Goal: Information Seeking & Learning: Learn about a topic

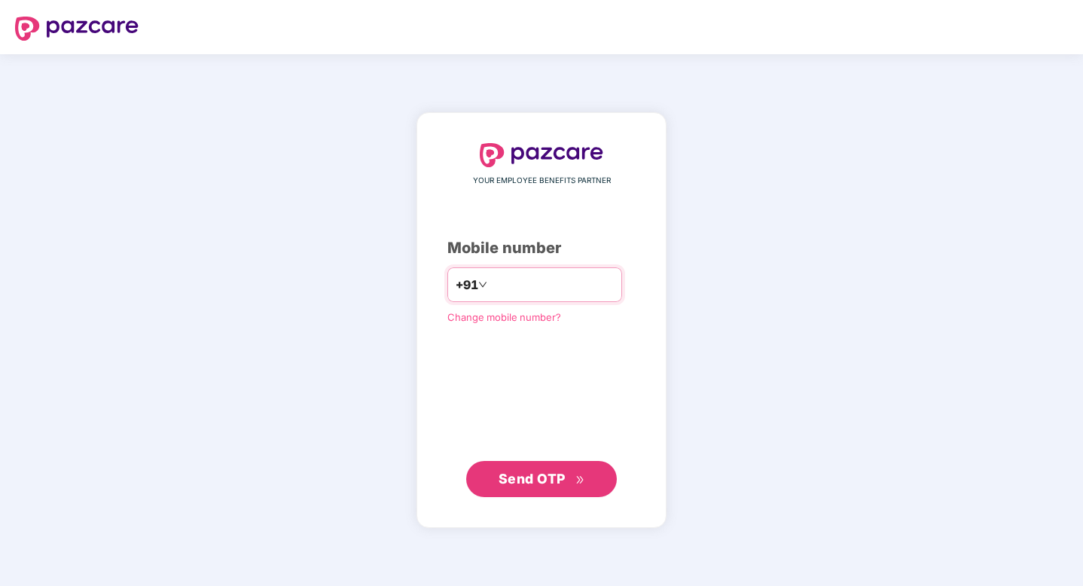
type input "**********"
click at [532, 475] on span "Send OTP" at bounding box center [531, 479] width 67 height 16
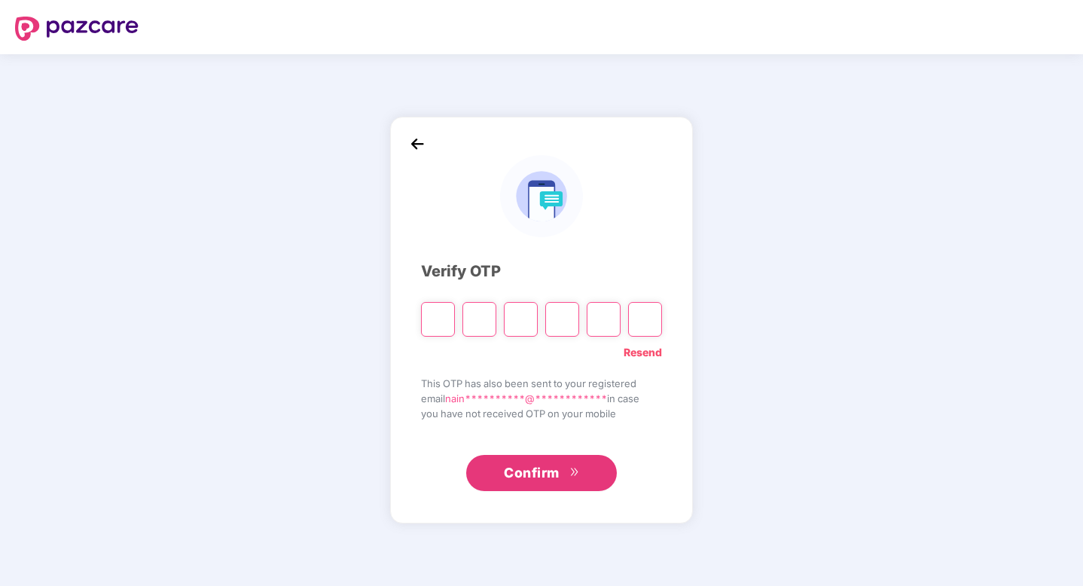
type input "*"
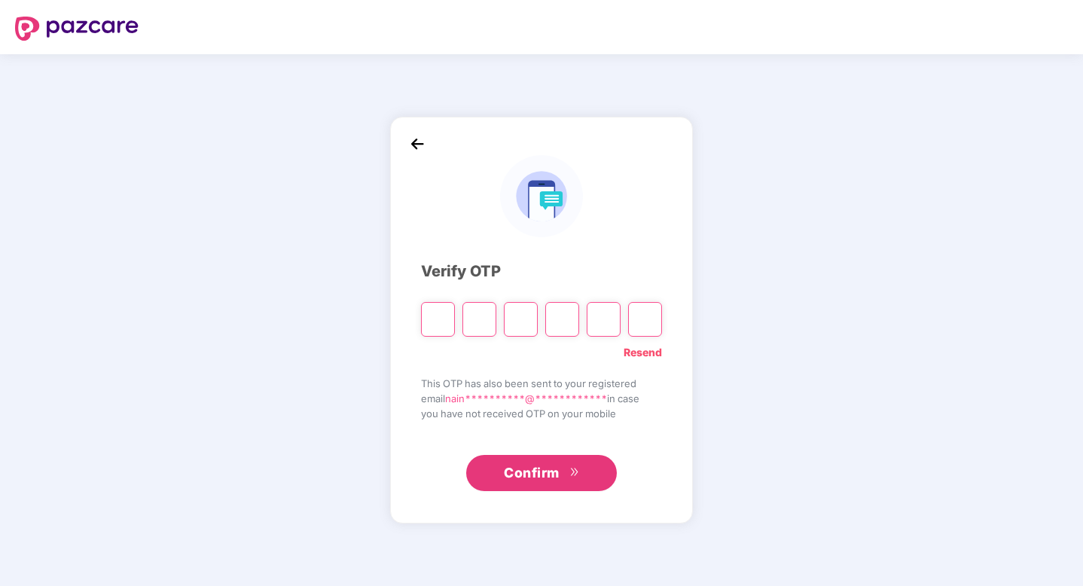
type input "*"
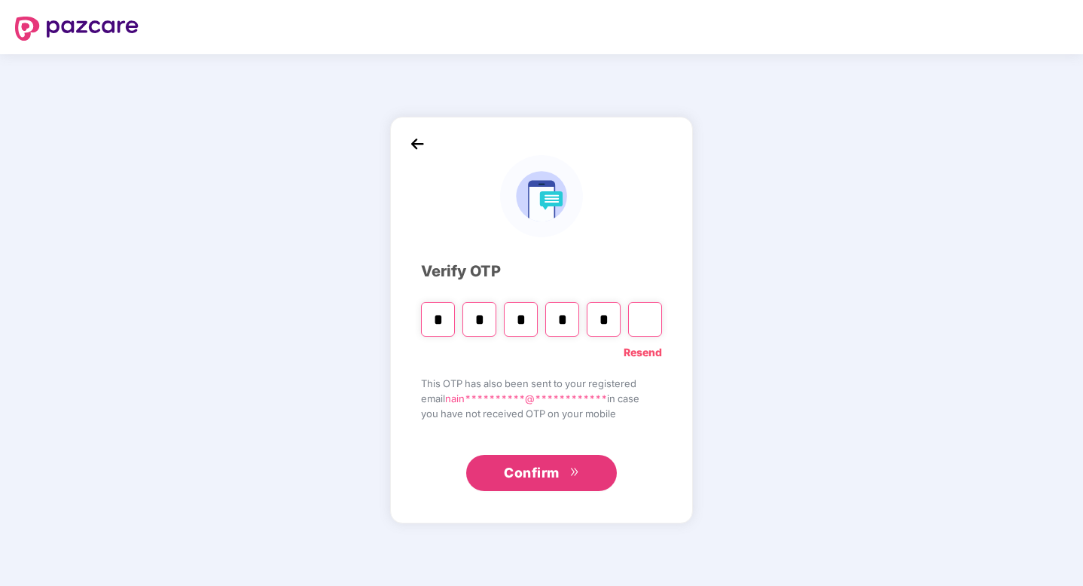
type input "*"
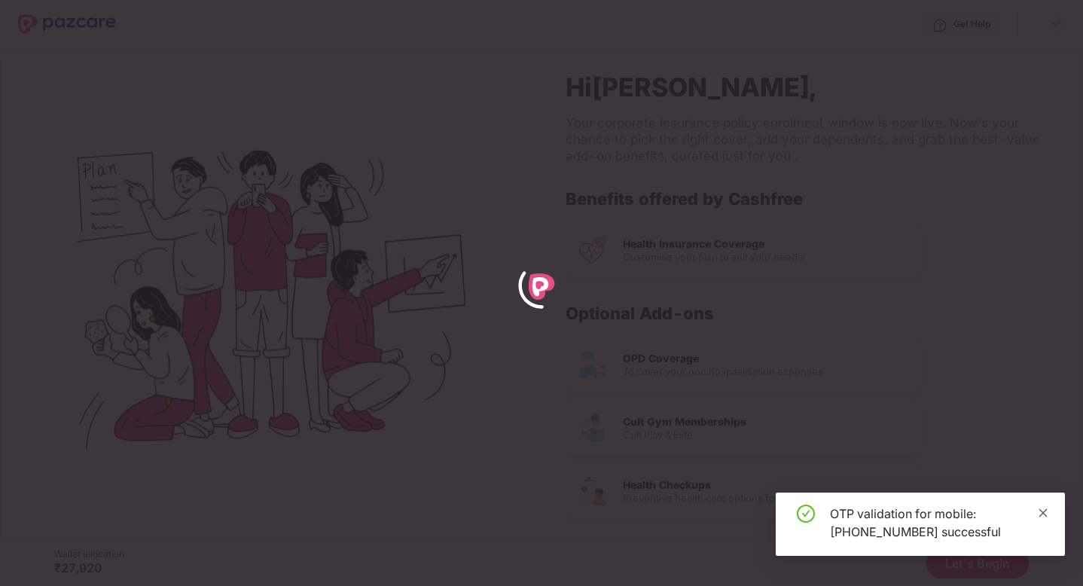
click at [1043, 512] on icon "close" at bounding box center [1043, 512] width 8 height 8
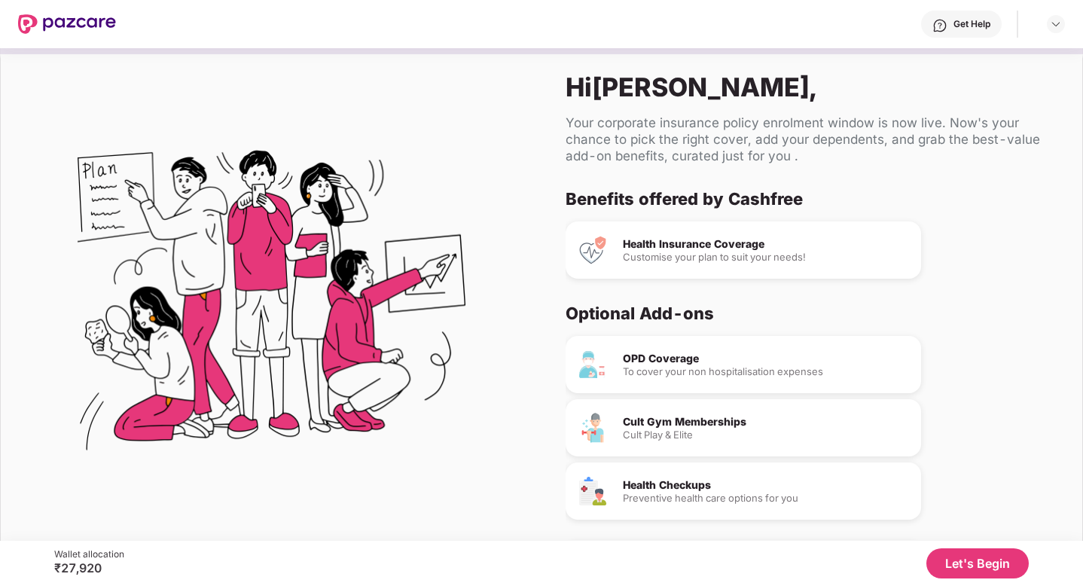
click at [1001, 563] on button "Let's Begin" at bounding box center [977, 563] width 102 height 30
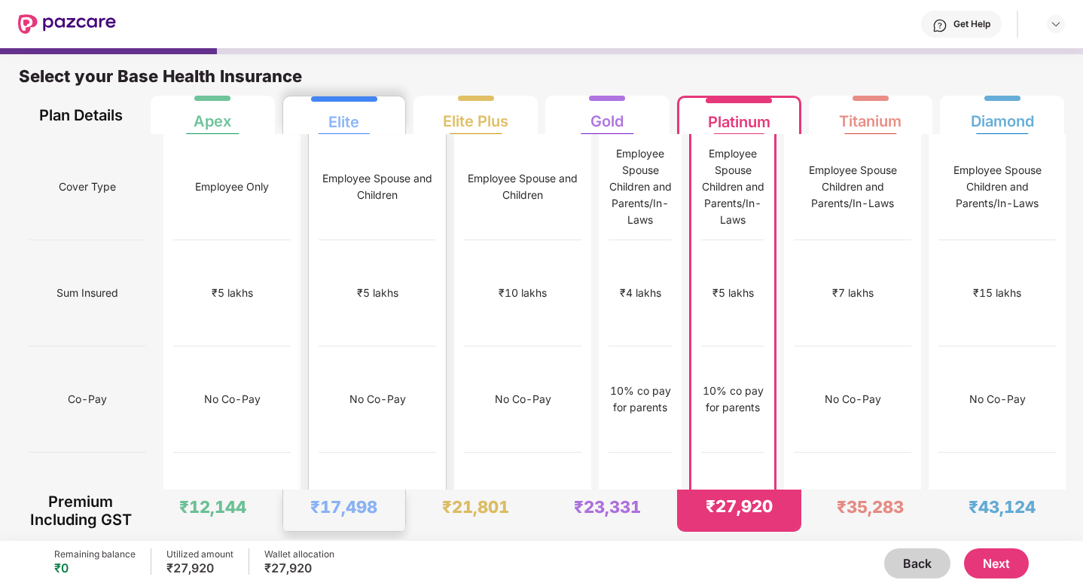
click at [328, 453] on div "₹12,000" at bounding box center [376, 506] width 117 height 106
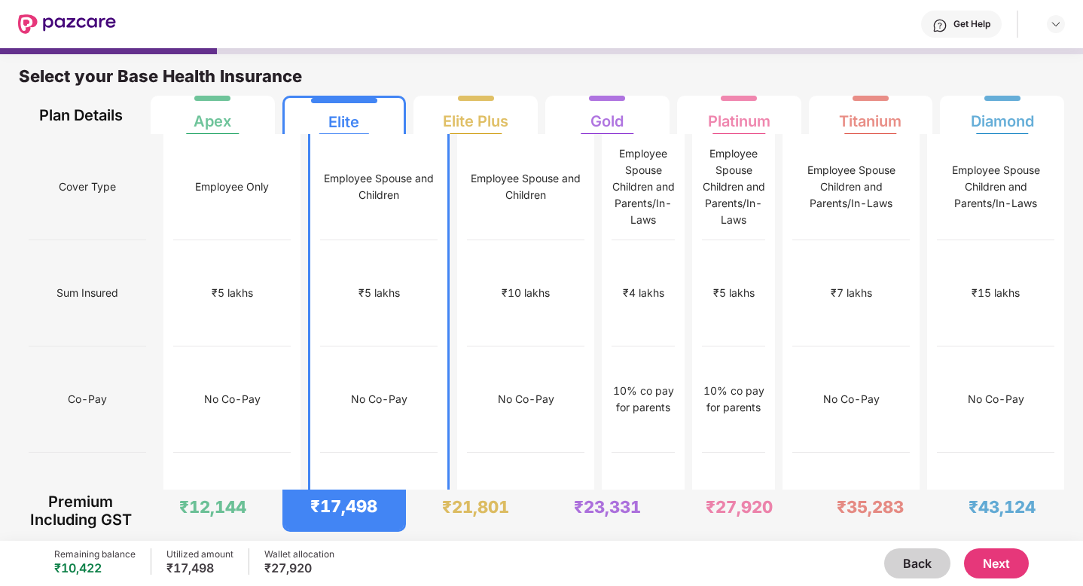
click at [23, 24] on img at bounding box center [67, 24] width 98 height 20
click at [203, 567] on div "₹17,498" at bounding box center [199, 567] width 67 height 15
click at [291, 580] on div "Remaining balance ₹10,422 Utilized amount ₹17,498 Wallet allocation ₹27,920 Bac…" at bounding box center [541, 563] width 974 height 45
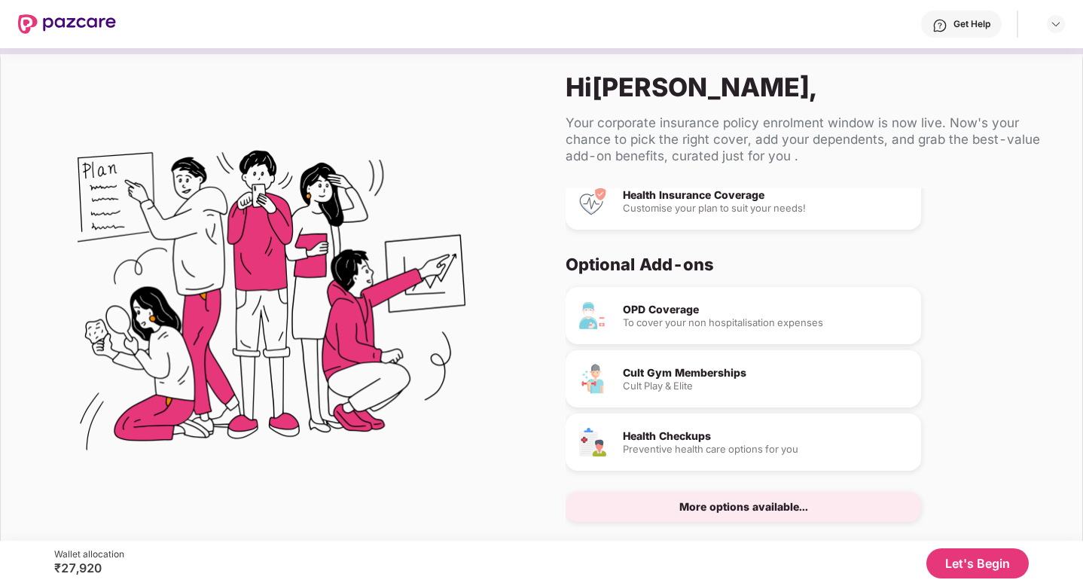
scroll to position [55, 0]
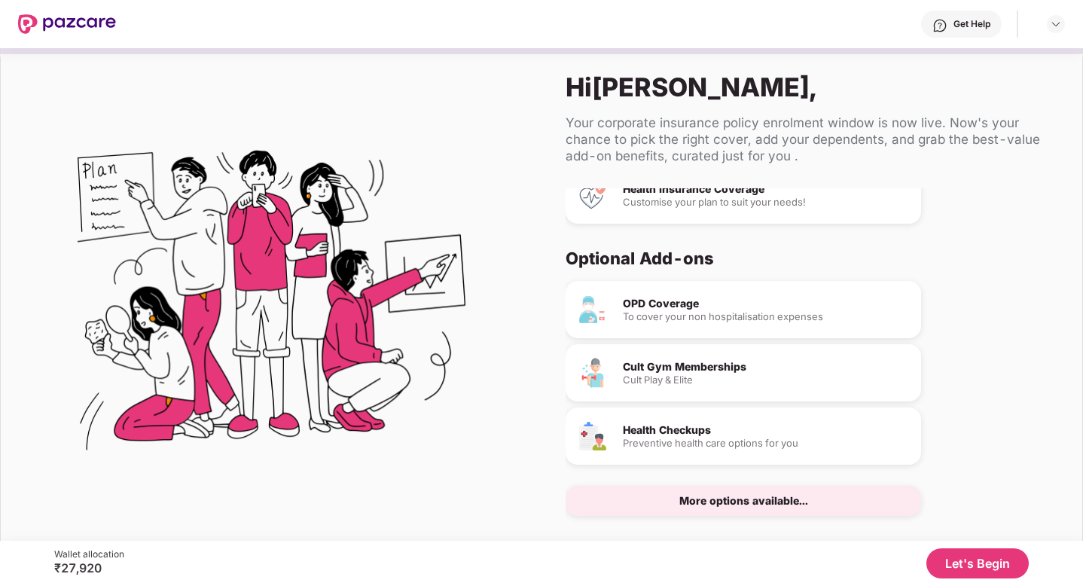
click at [616, 312] on div "OPD Coverage To cover your non hospitalisation expenses" at bounding box center [742, 309] width 355 height 57
click at [628, 312] on div "To cover your non hospitalisation expenses" at bounding box center [766, 317] width 286 height 10
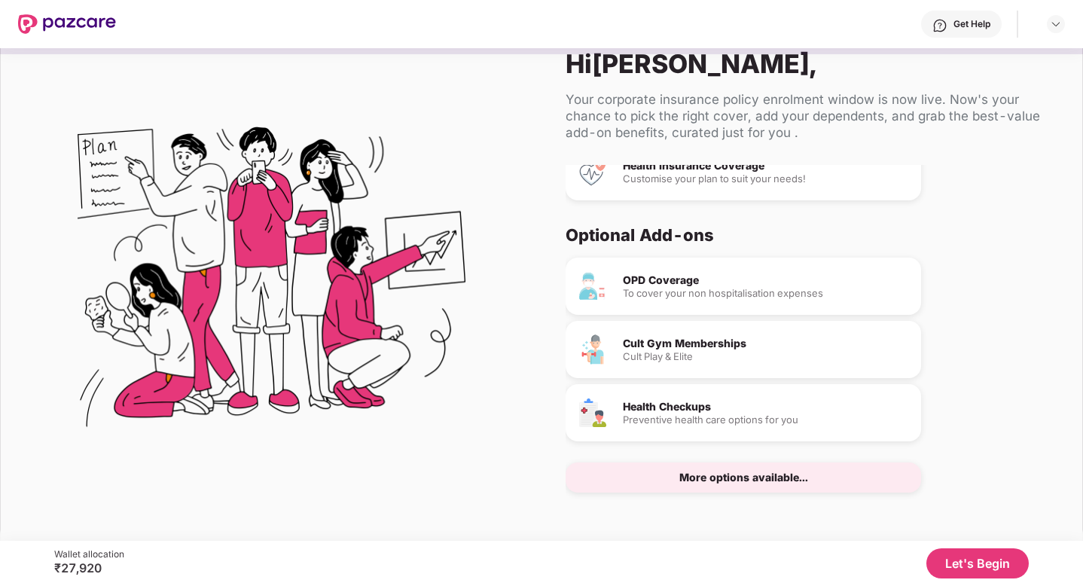
click at [967, 552] on button "Let's Begin" at bounding box center [977, 563] width 102 height 30
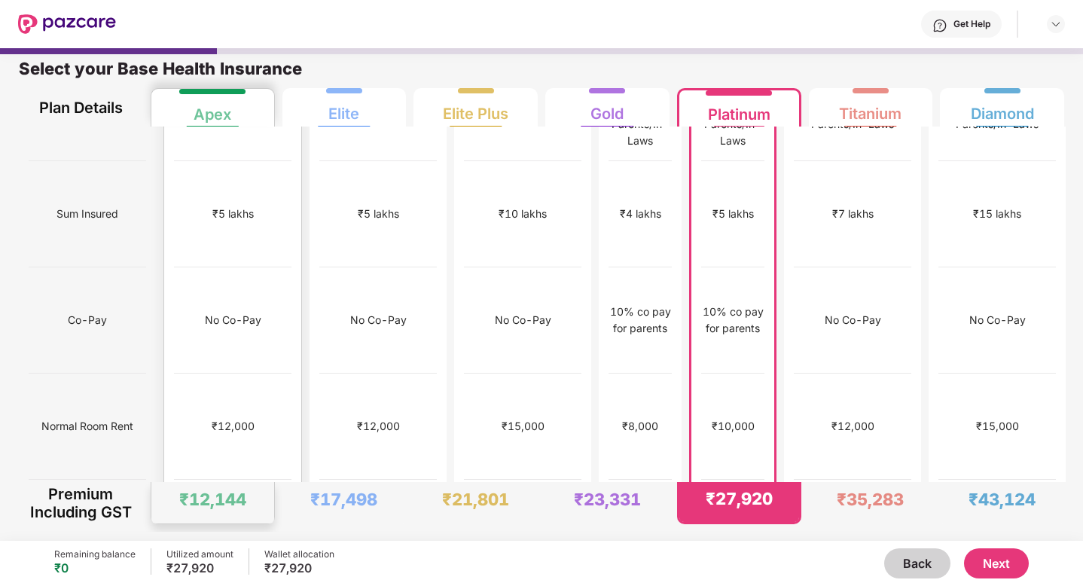
scroll to position [115, 0]
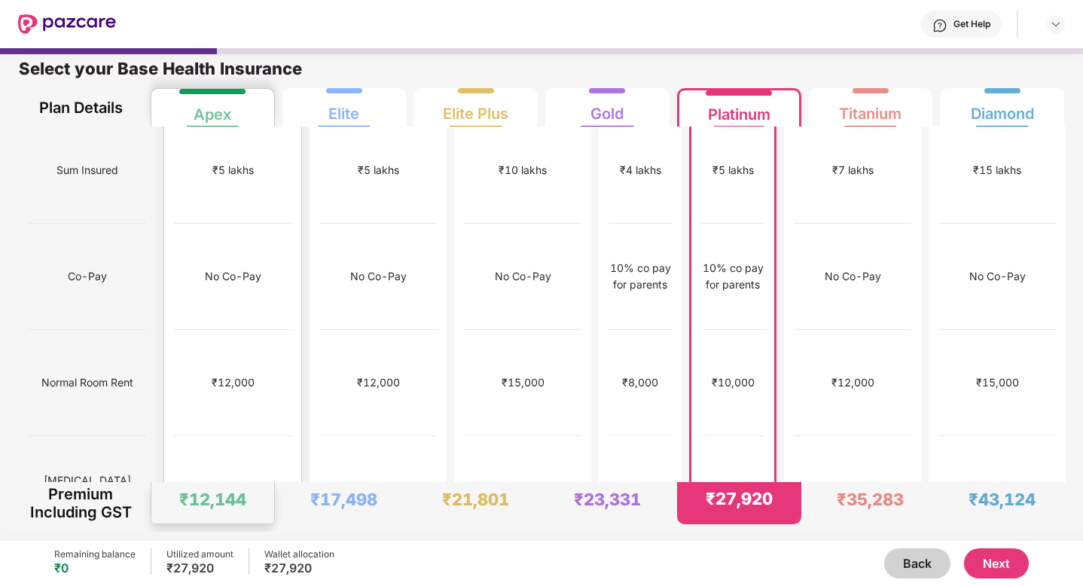
click at [172, 486] on div "₹12,144" at bounding box center [212, 502] width 123 height 41
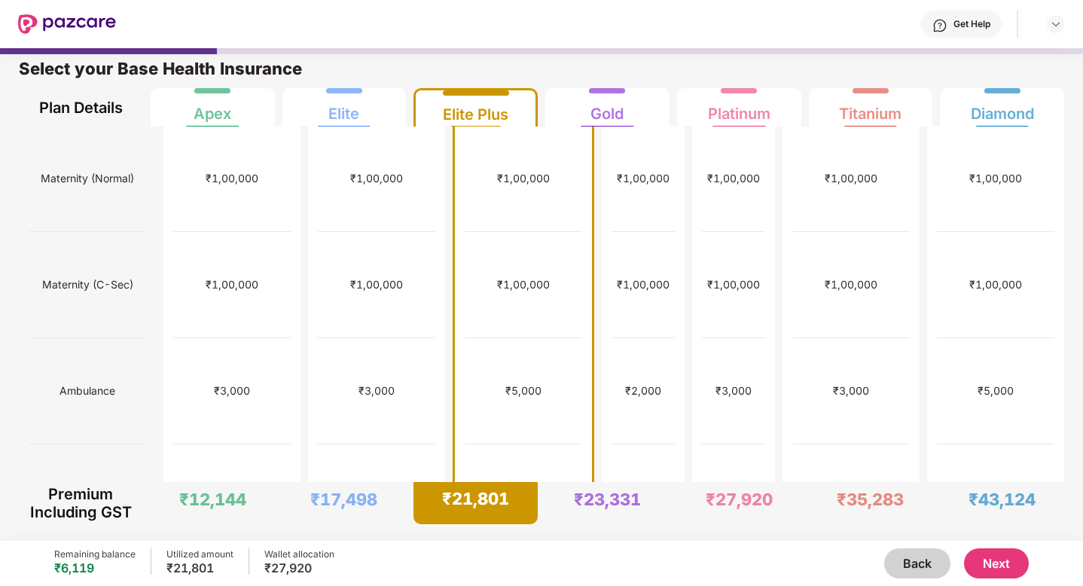
scroll to position [0, 0]
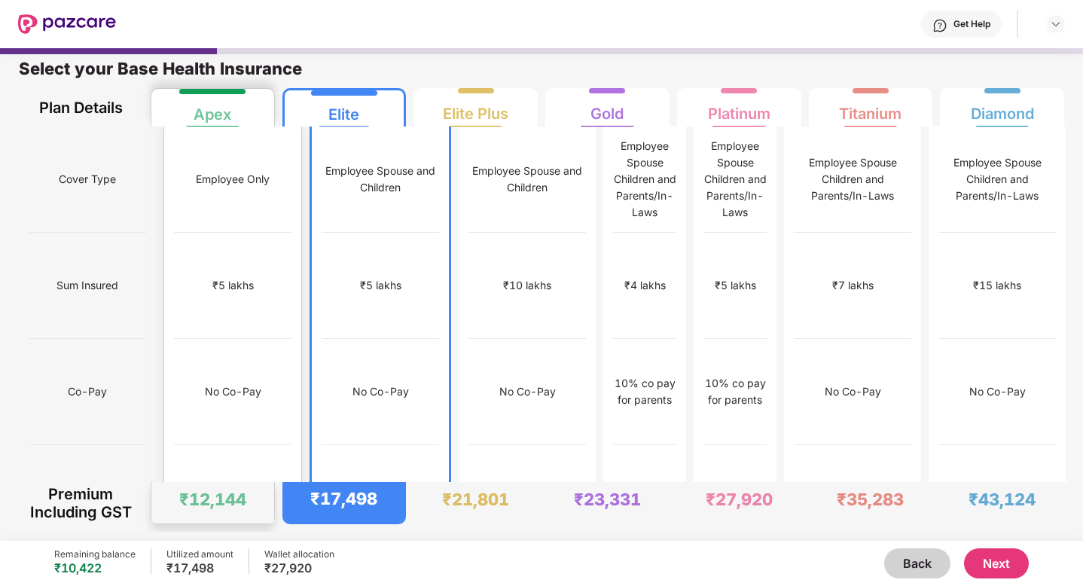
click at [233, 445] on div "₹12,000" at bounding box center [232, 498] width 117 height 106
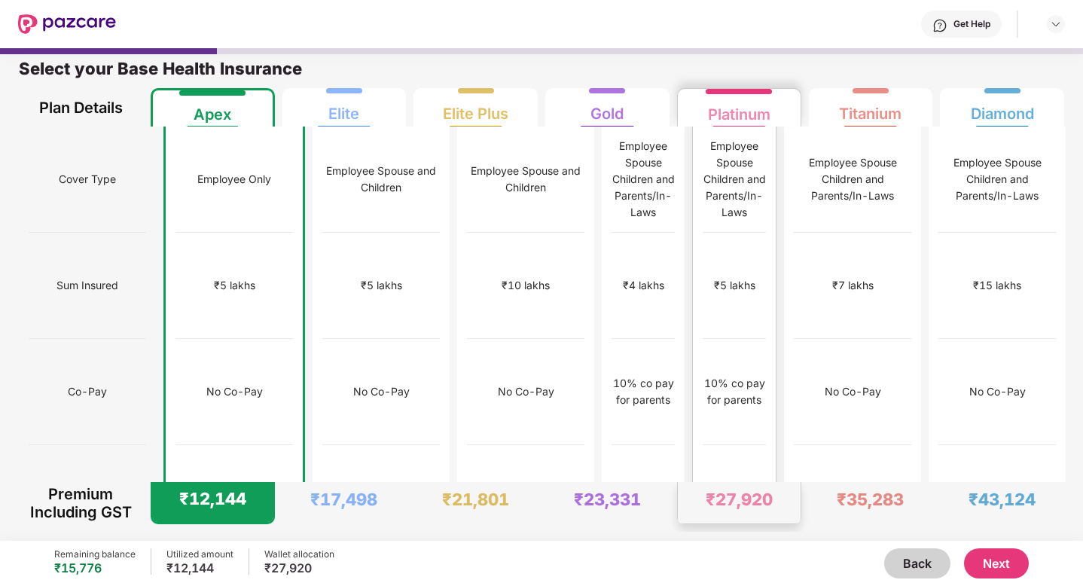
click at [729, 486] on div "₹27,920" at bounding box center [739, 502] width 123 height 41
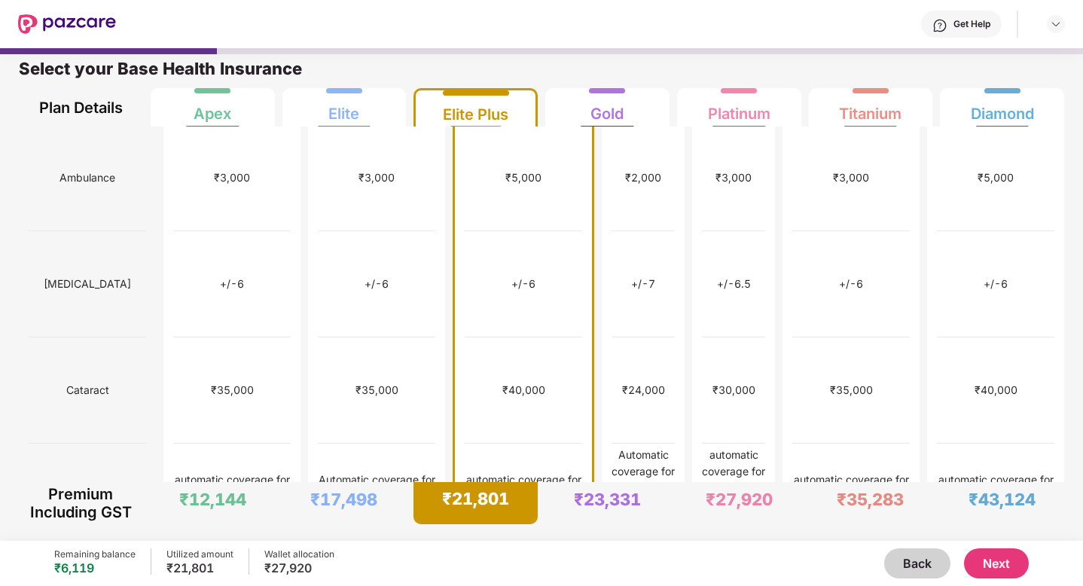
scroll to position [745, 0]
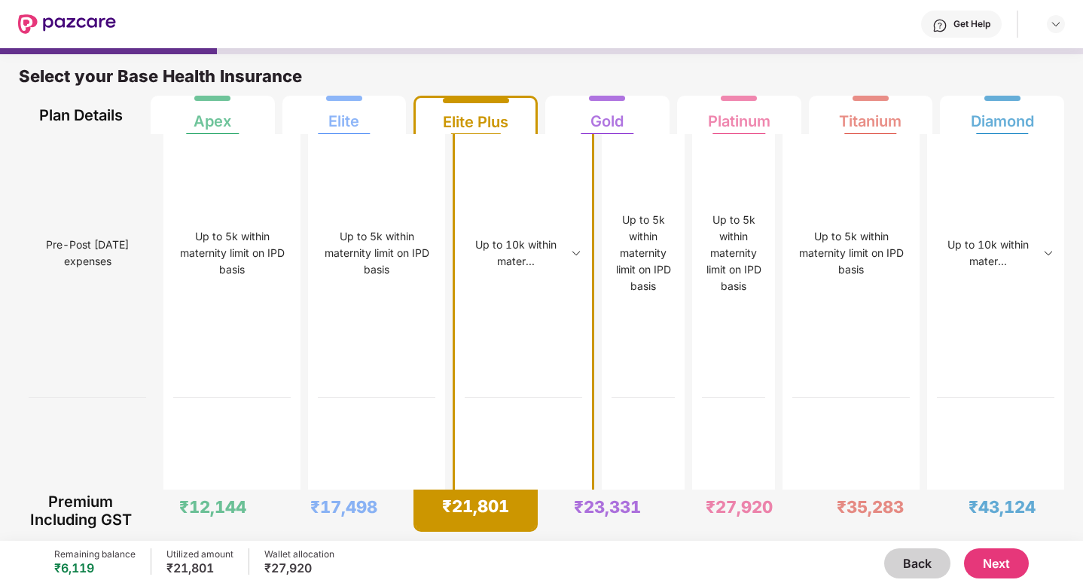
scroll to position [4063, 0]
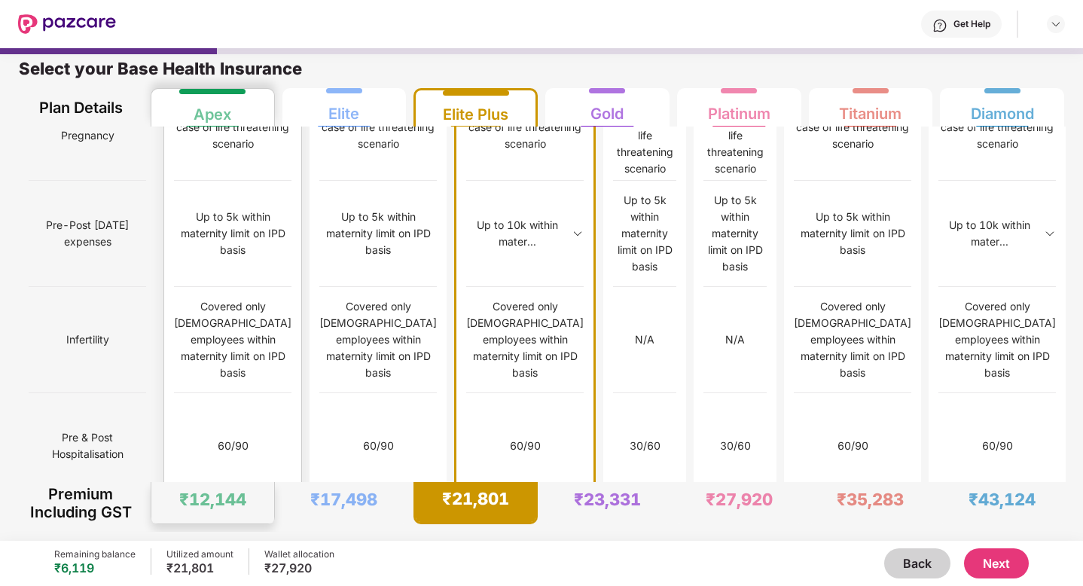
scroll to position [1471, 0]
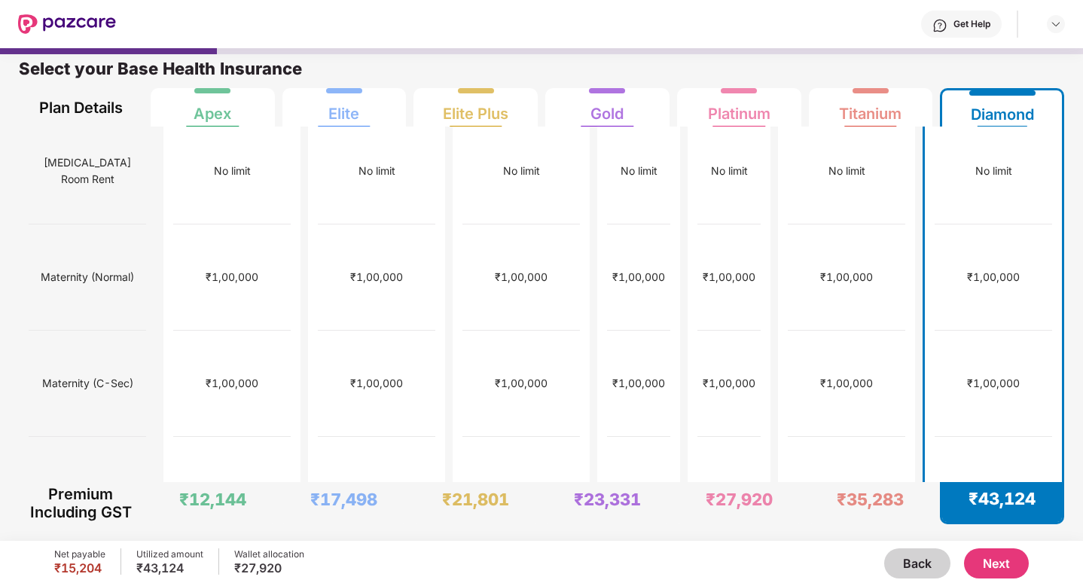
scroll to position [0, 0]
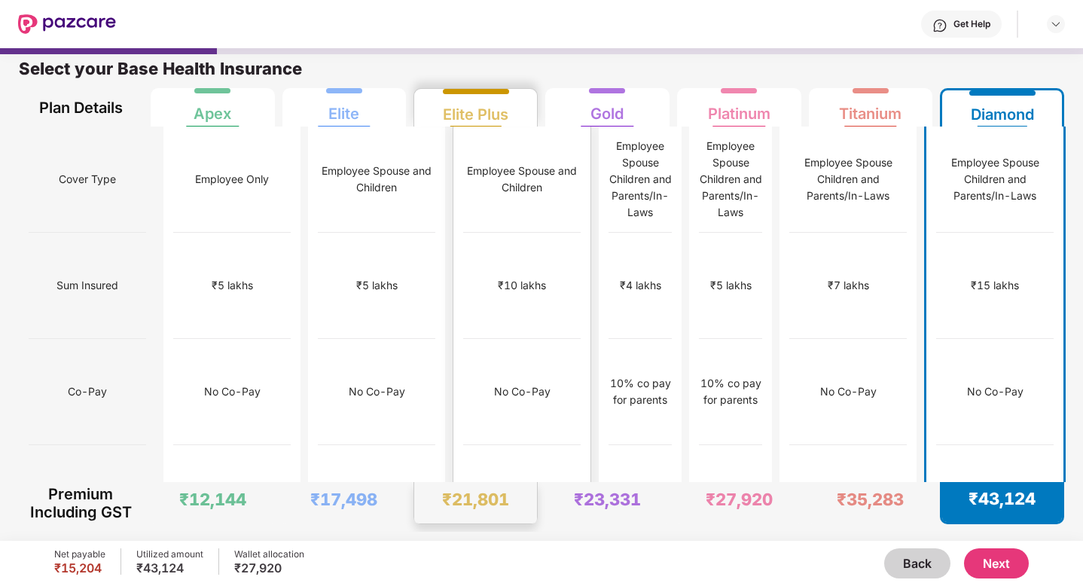
click at [501, 489] on div "₹15,000" at bounding box center [522, 497] width 43 height 17
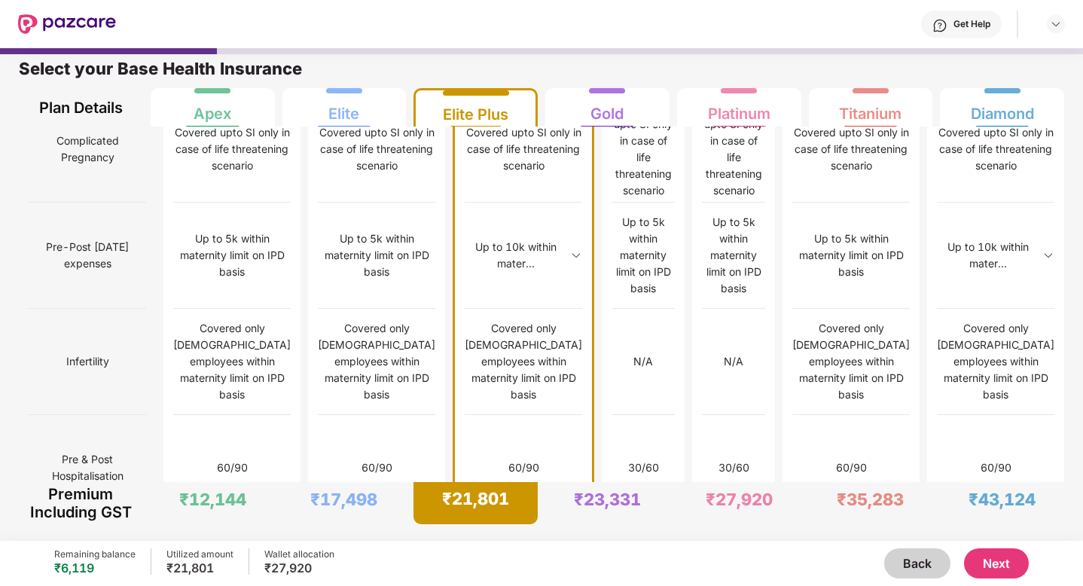
scroll to position [1471, 0]
